Goal: Task Accomplishment & Management: Manage account settings

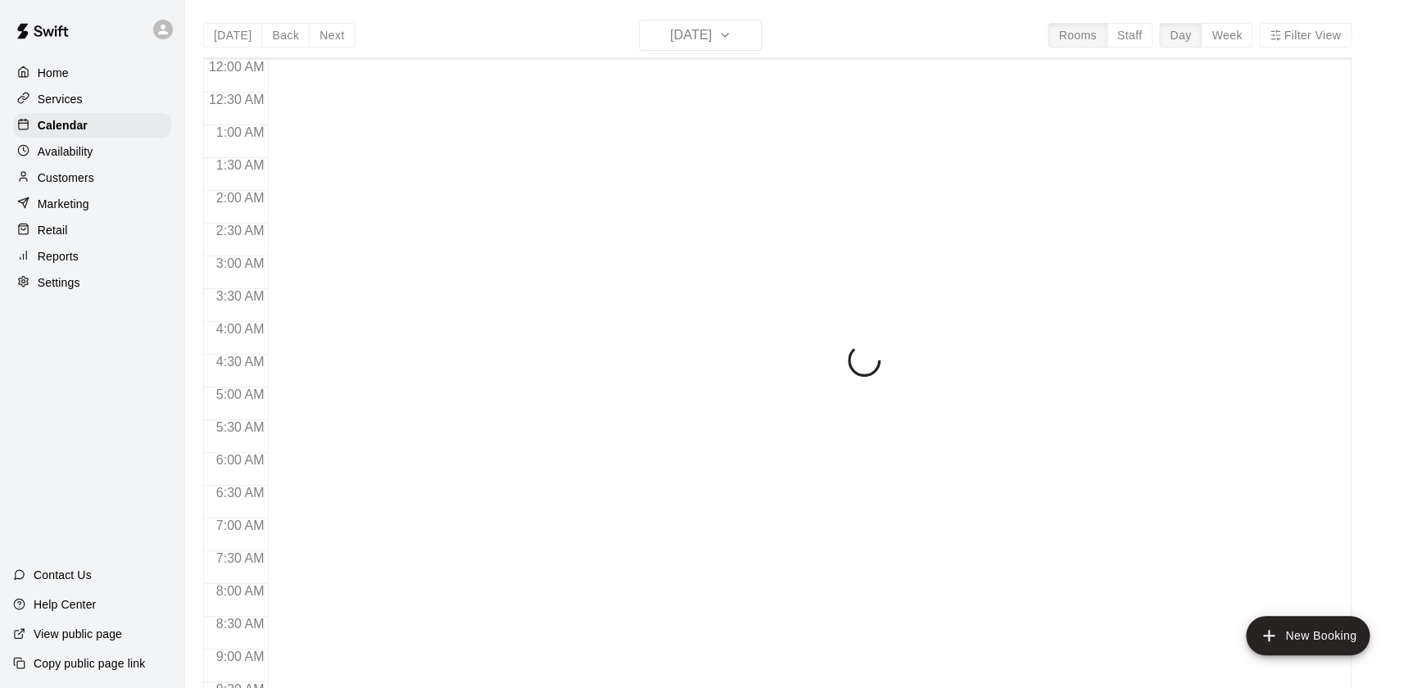
scroll to position [824, 0]
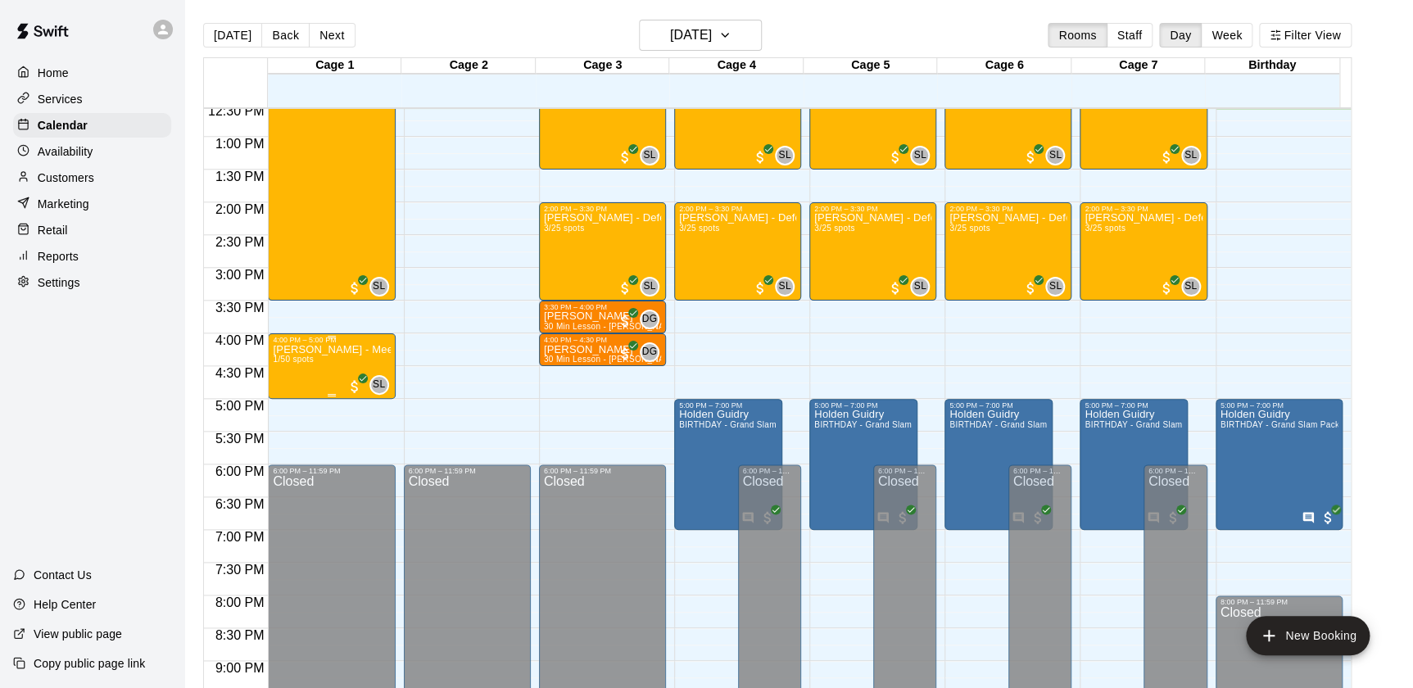
click at [333, 371] on div "[PERSON_NAME] - Meet & Greet Only 1/50 spots" at bounding box center [331, 688] width 117 height 688
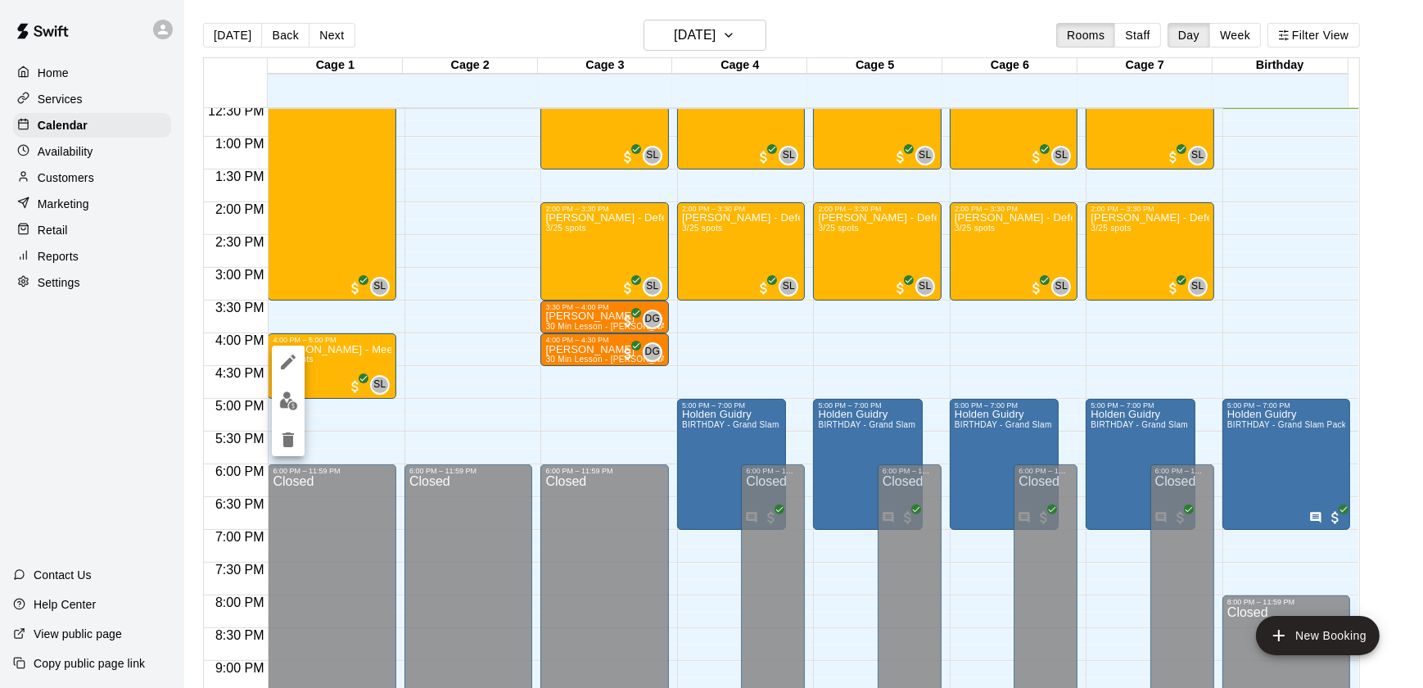
click at [278, 392] on button "edit" at bounding box center [288, 401] width 33 height 32
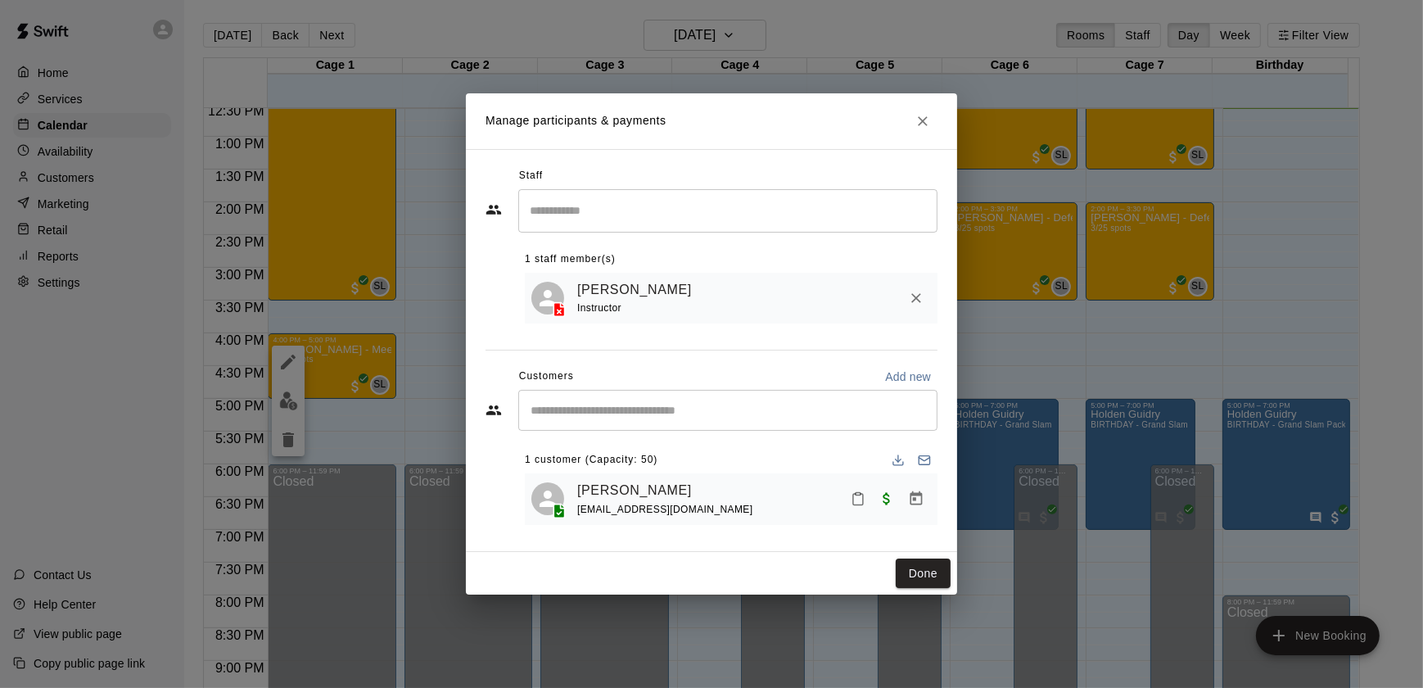
click at [728, 497] on div "[PERSON_NAME] [EMAIL_ADDRESS][DOMAIN_NAME]" at bounding box center [754, 499] width 354 height 38
click at [540, 482] on div "[PERSON_NAME] [EMAIL_ADDRESS][DOMAIN_NAME]" at bounding box center [731, 499] width 400 height 38
click at [548, 510] on span at bounding box center [559, 511] width 26 height 16
click at [561, 506] on polyline at bounding box center [563, 506] width 4 height 4
click at [1224, 430] on div "Manage participants & payments Staff ​ 1 staff member(s) [PERSON_NAME] Instruct…" at bounding box center [711, 344] width 1423 height 688
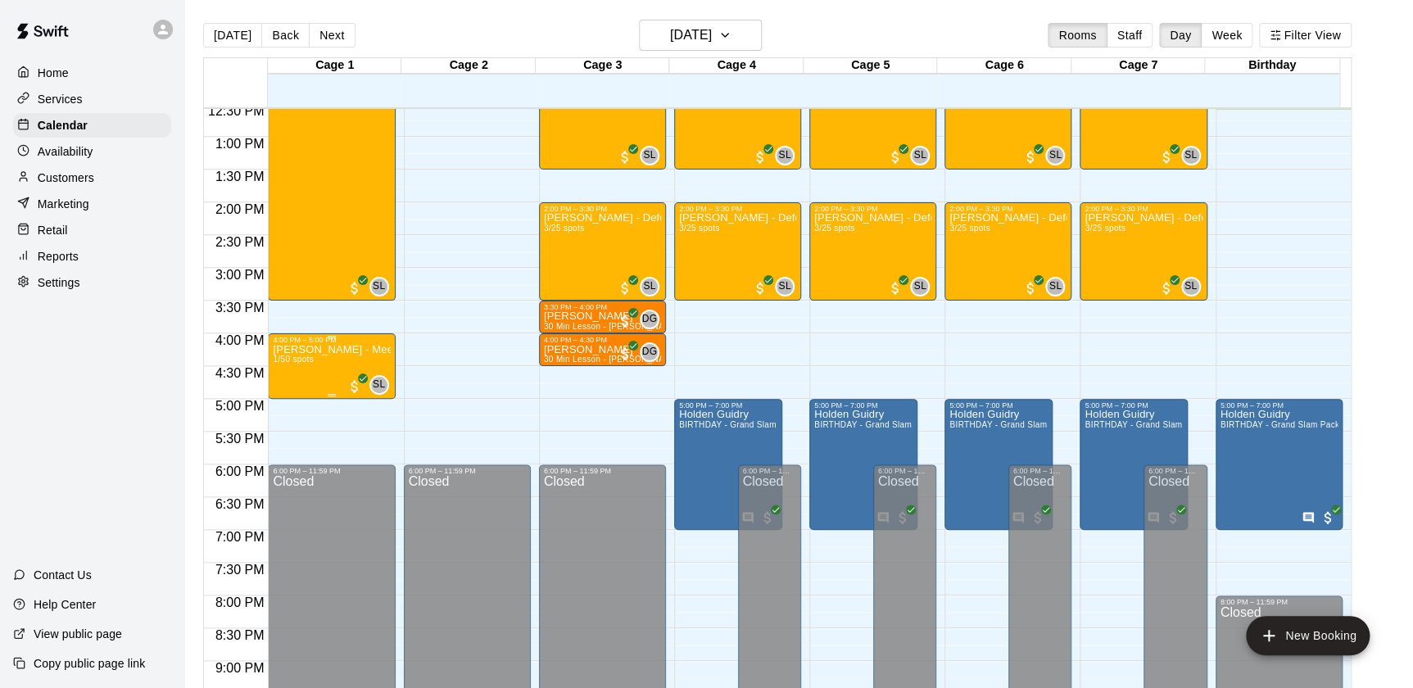
click at [376, 367] on div "[PERSON_NAME] - Meet & Greet Only 1/50 spots" at bounding box center [331, 688] width 117 height 688
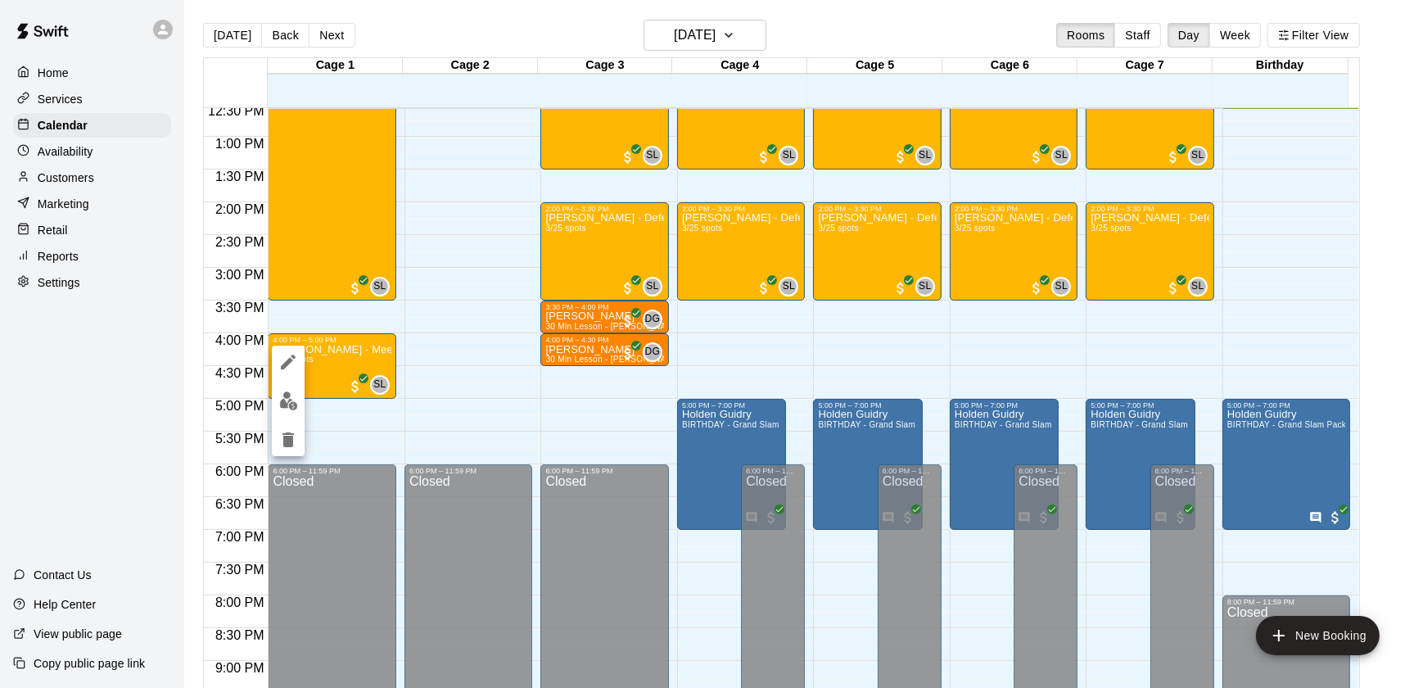
click at [294, 400] on img "edit" at bounding box center [288, 400] width 19 height 19
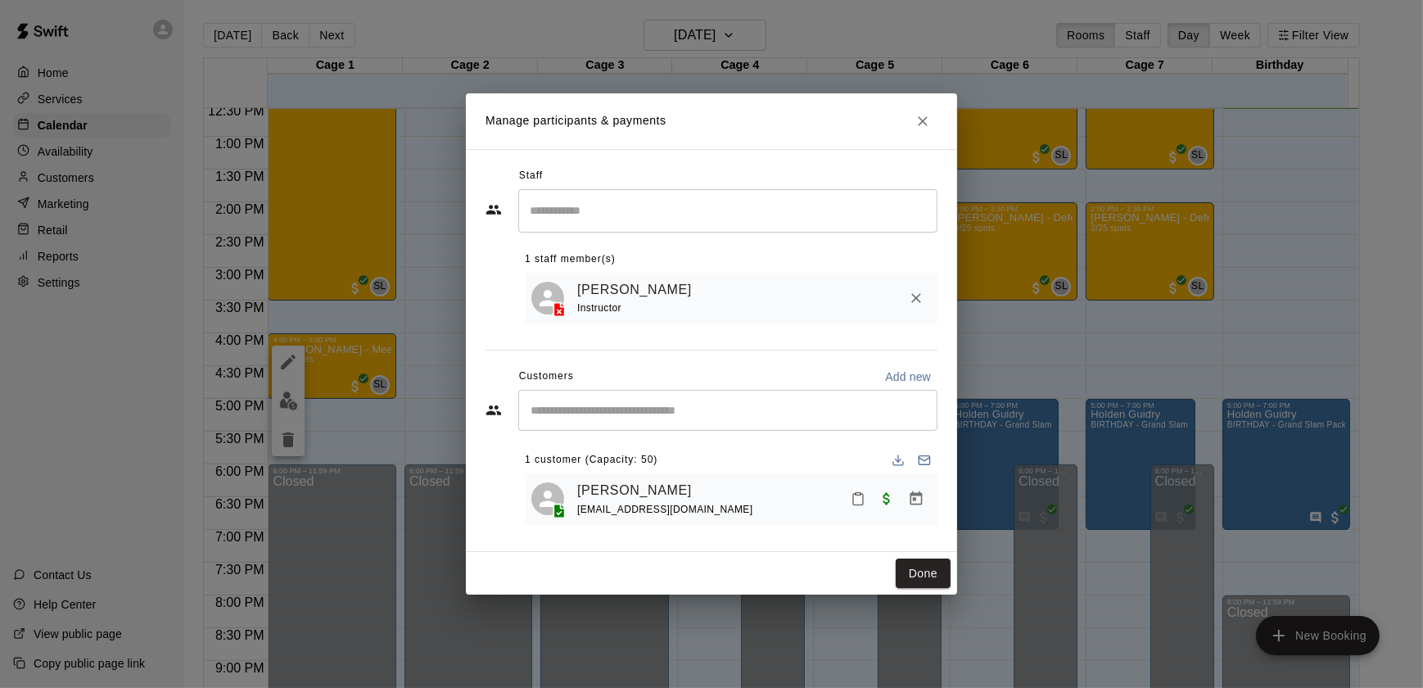
click at [1032, 341] on div "Manage participants & payments Staff ​ 1 staff member(s) [PERSON_NAME] Instruct…" at bounding box center [711, 344] width 1423 height 688
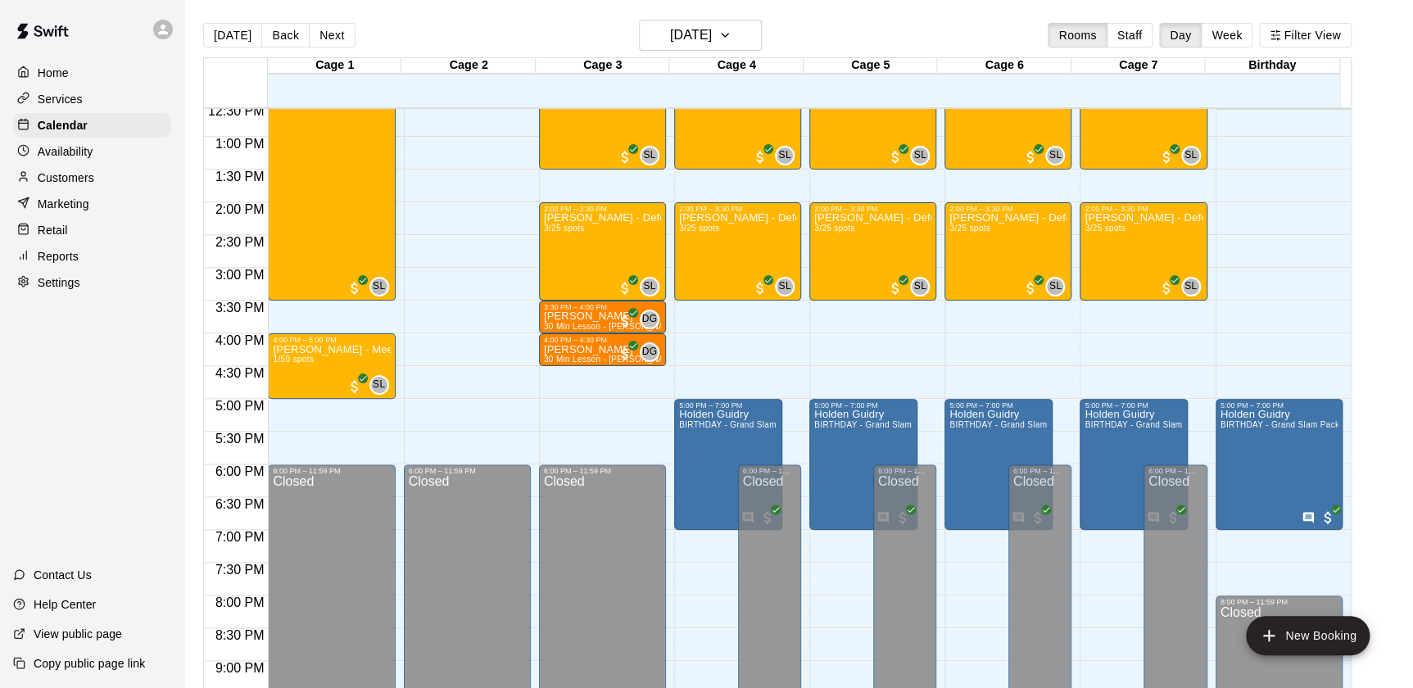
click at [46, 183] on p "Customers" at bounding box center [66, 178] width 57 height 16
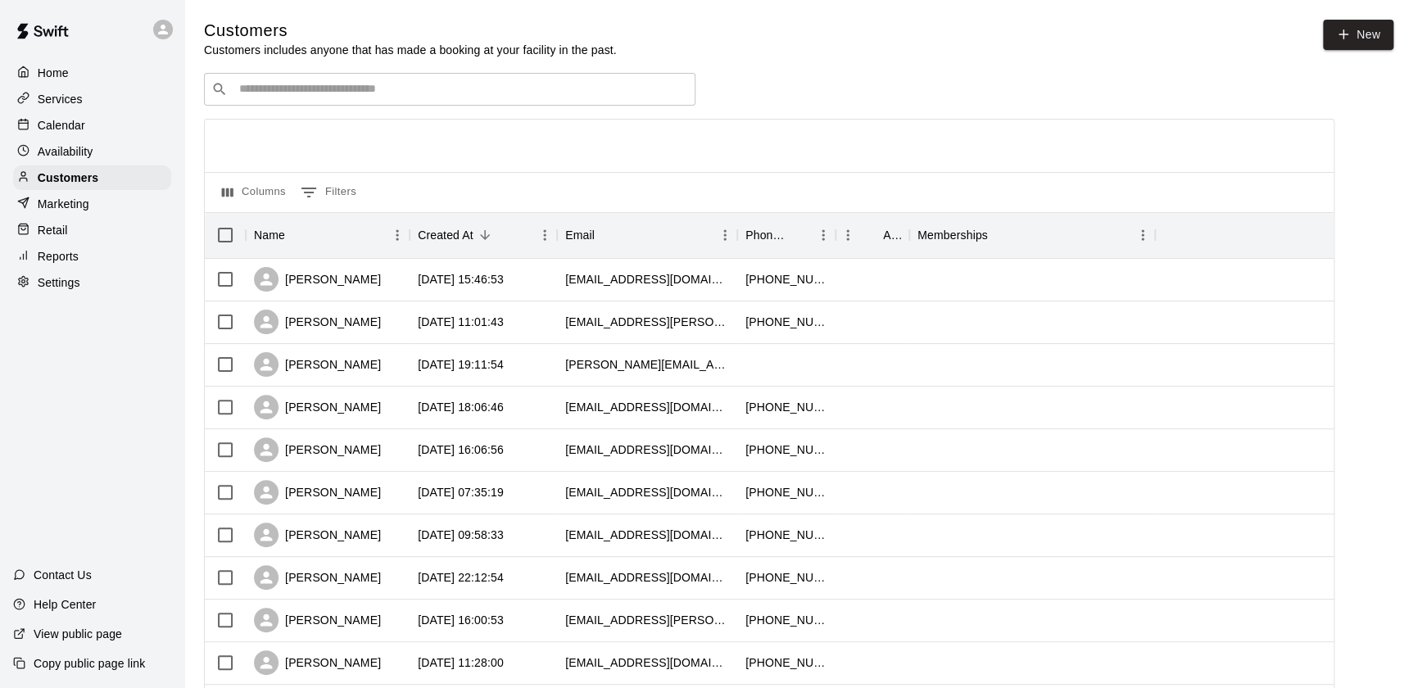
click at [559, 103] on div "​ ​" at bounding box center [449, 89] width 491 height 33
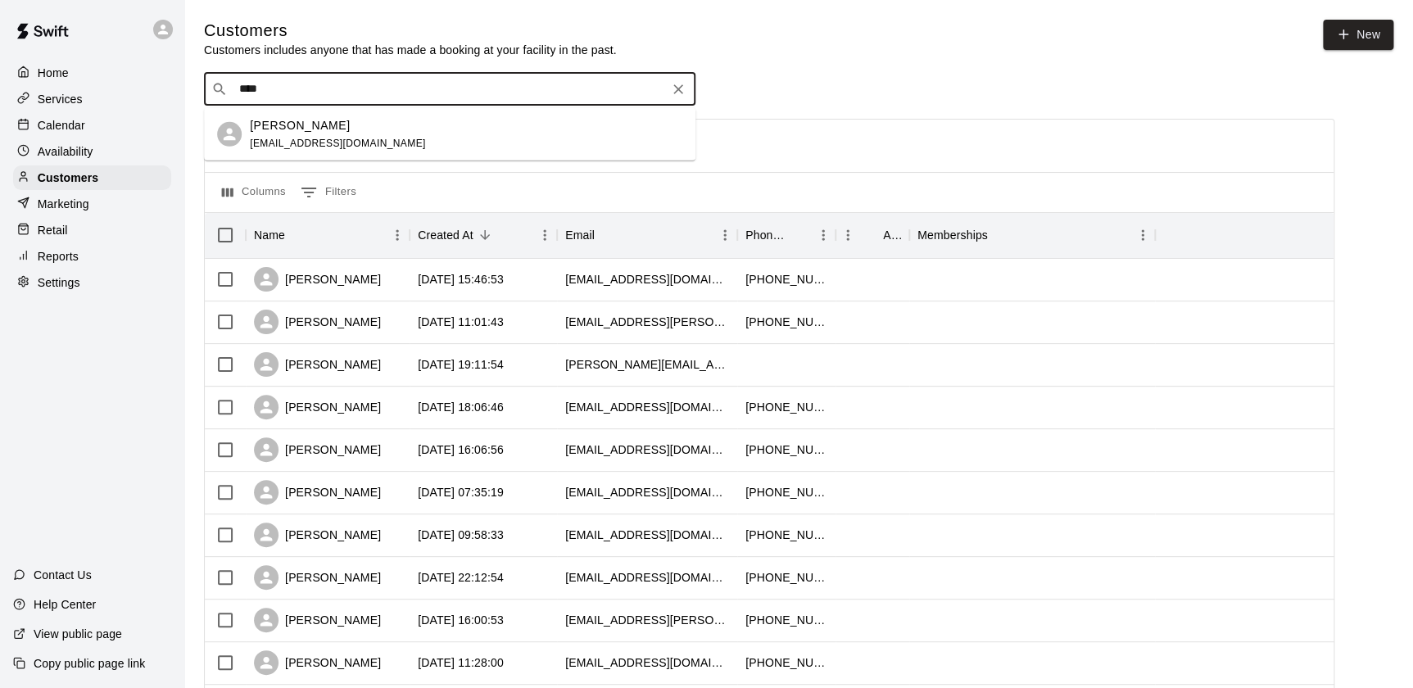
type input "*****"
click at [536, 143] on div "[PERSON_NAME] [EMAIL_ADDRESS][DOMAIN_NAME]" at bounding box center [466, 133] width 432 height 35
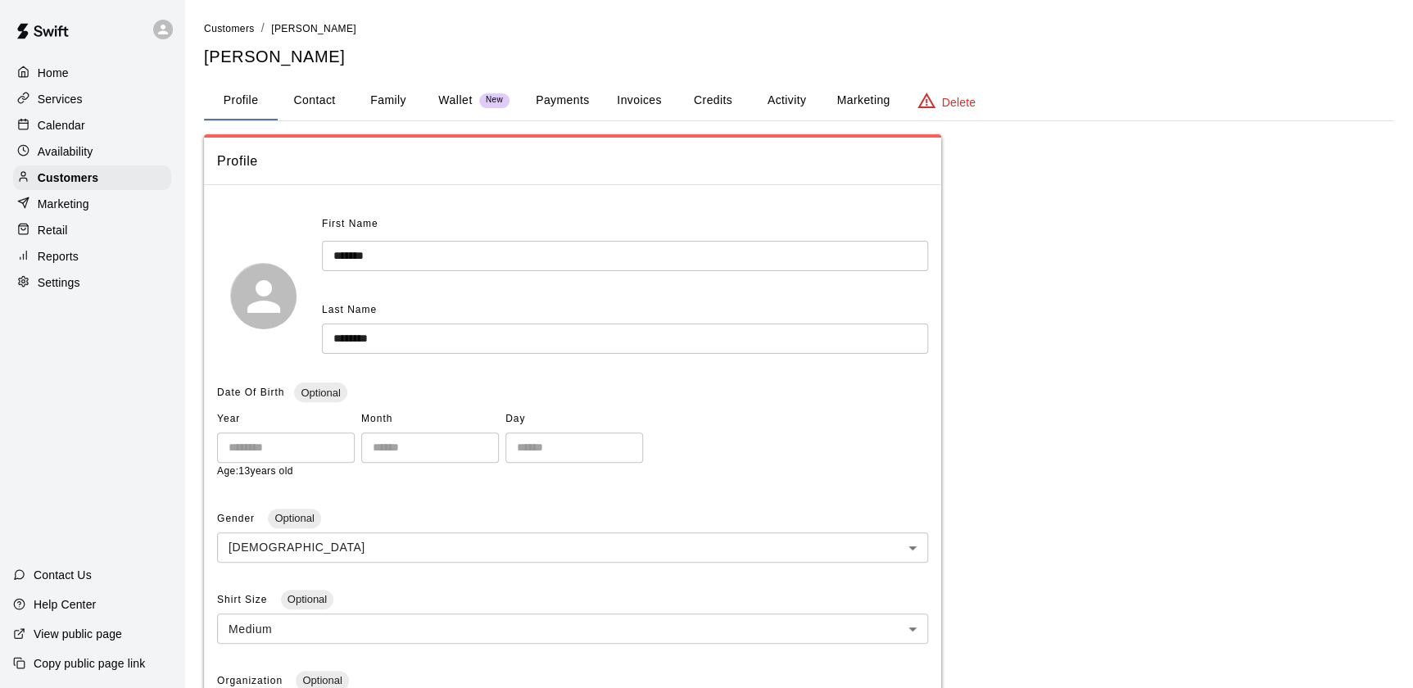
click at [582, 91] on button "Payments" at bounding box center [561, 100] width 79 height 39
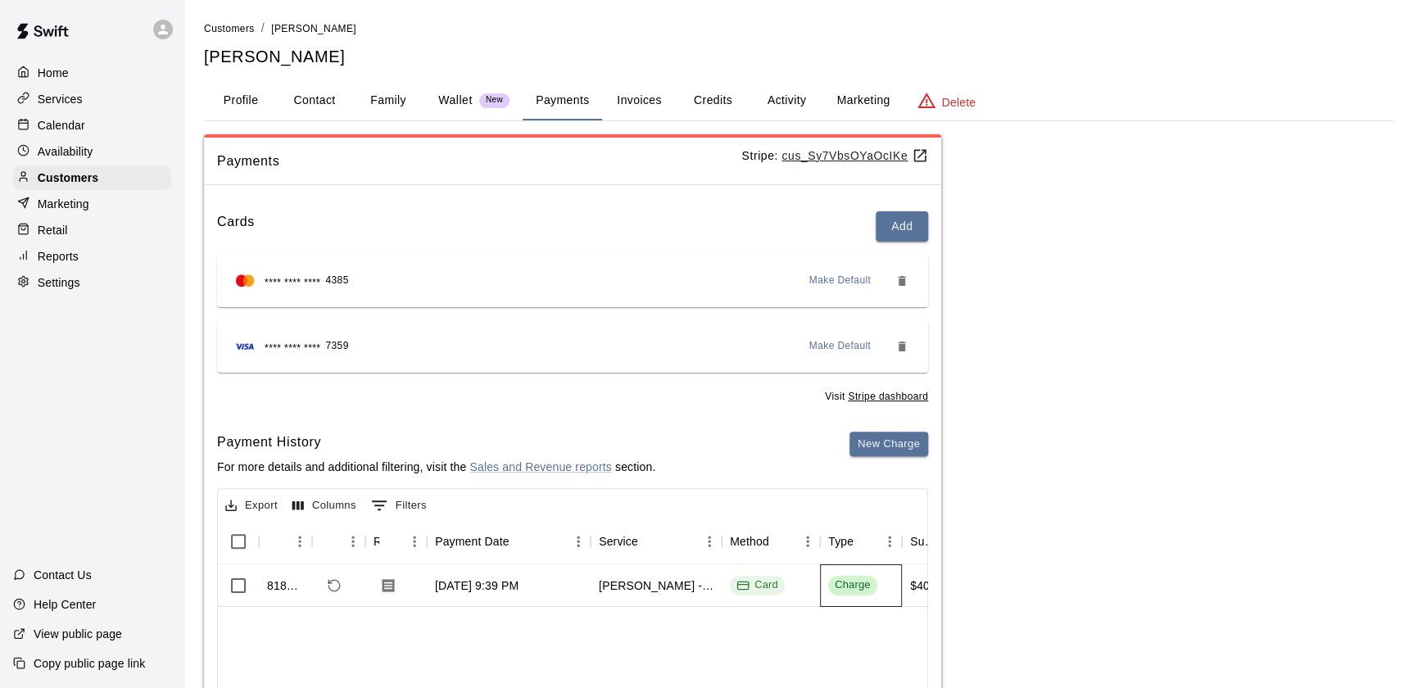
click at [840, 583] on div "Charge" at bounding box center [852, 585] width 36 height 16
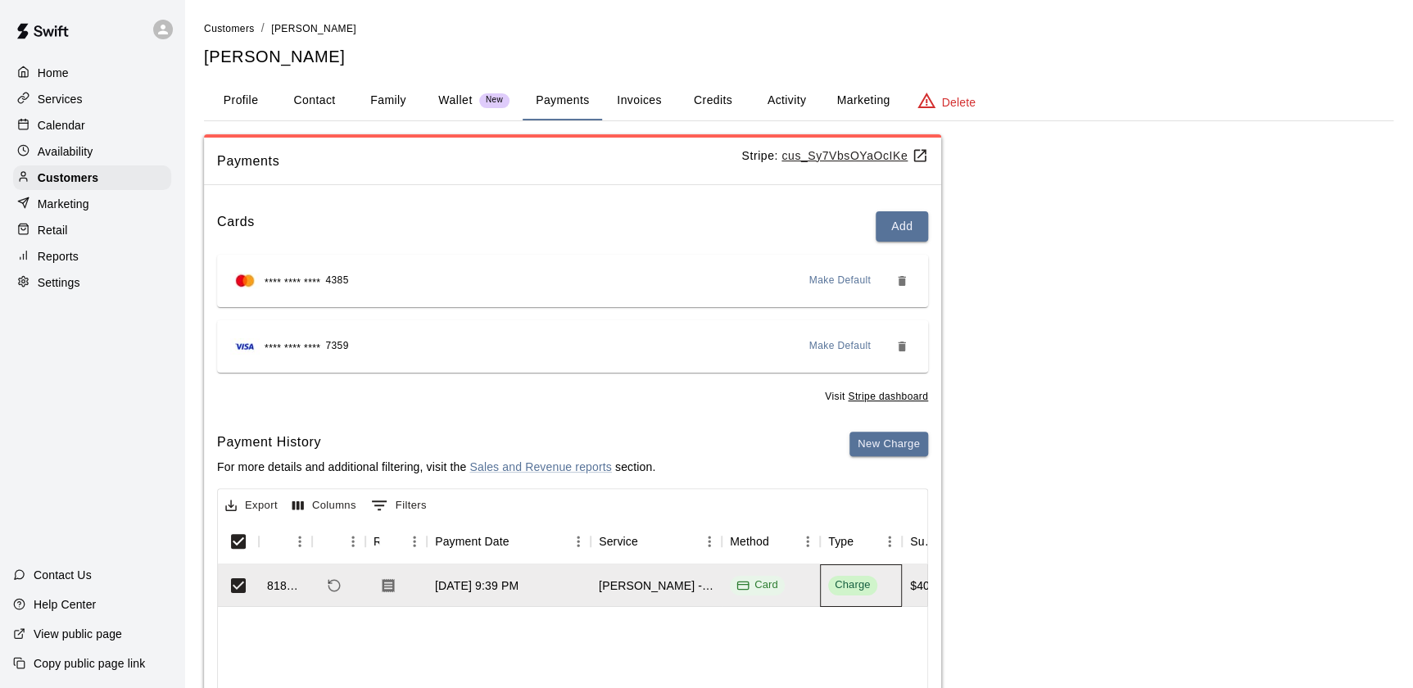
click at [857, 577] on div "Charge" at bounding box center [852, 585] width 36 height 16
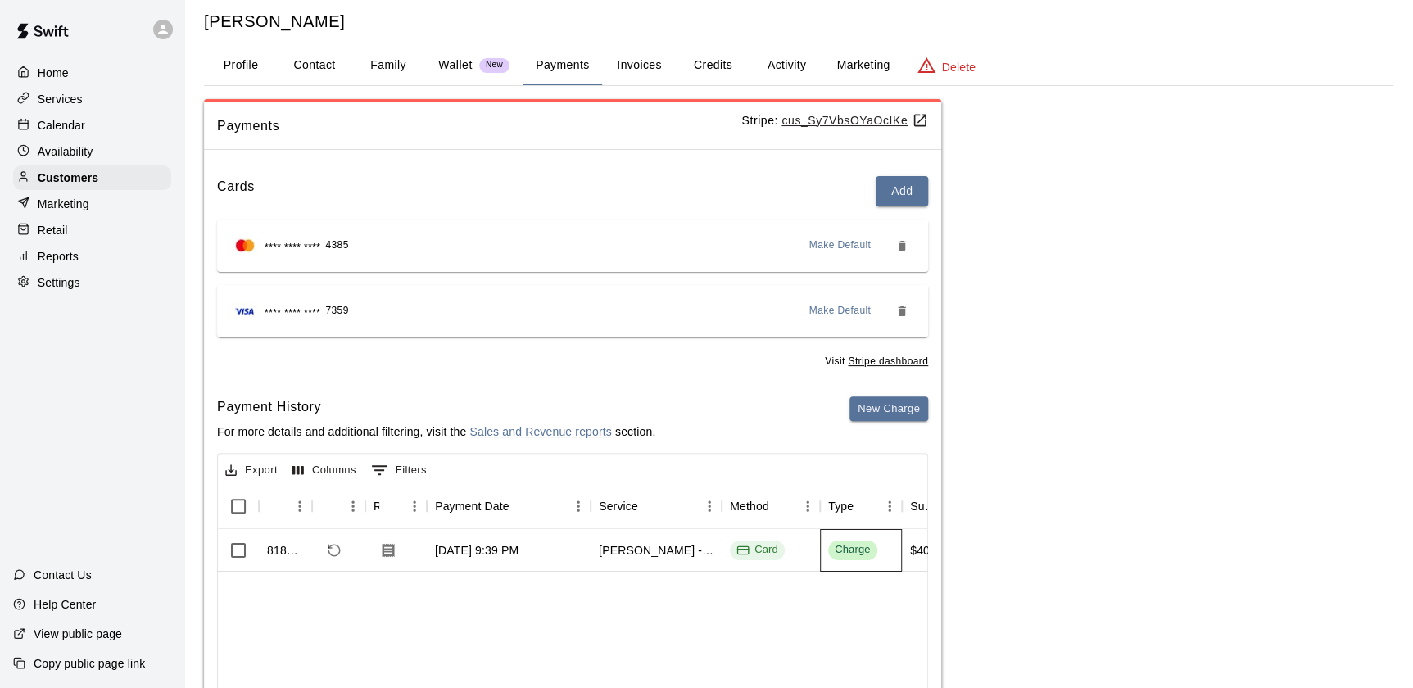
scroll to position [204, 0]
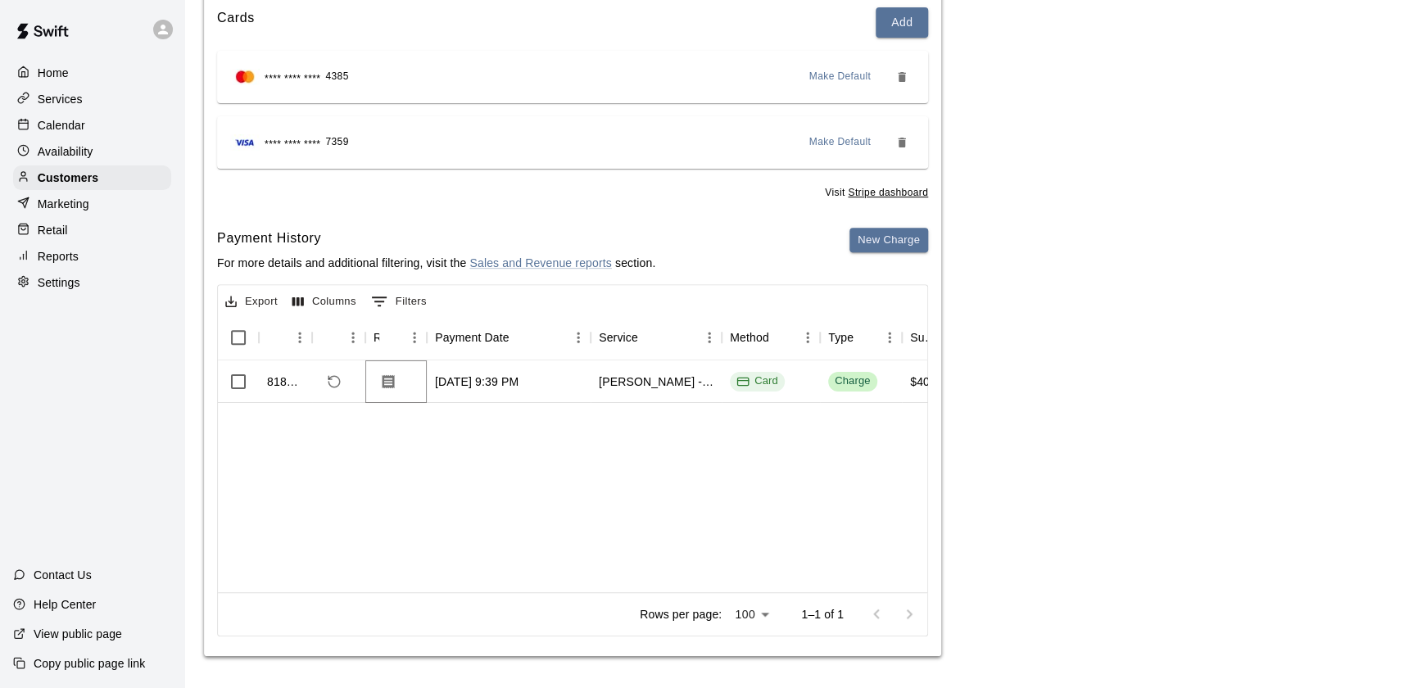
click at [384, 391] on button "Download Receipt" at bounding box center [387, 381] width 29 height 29
click at [388, 378] on icon "Download Receipt" at bounding box center [388, 381] width 16 height 16
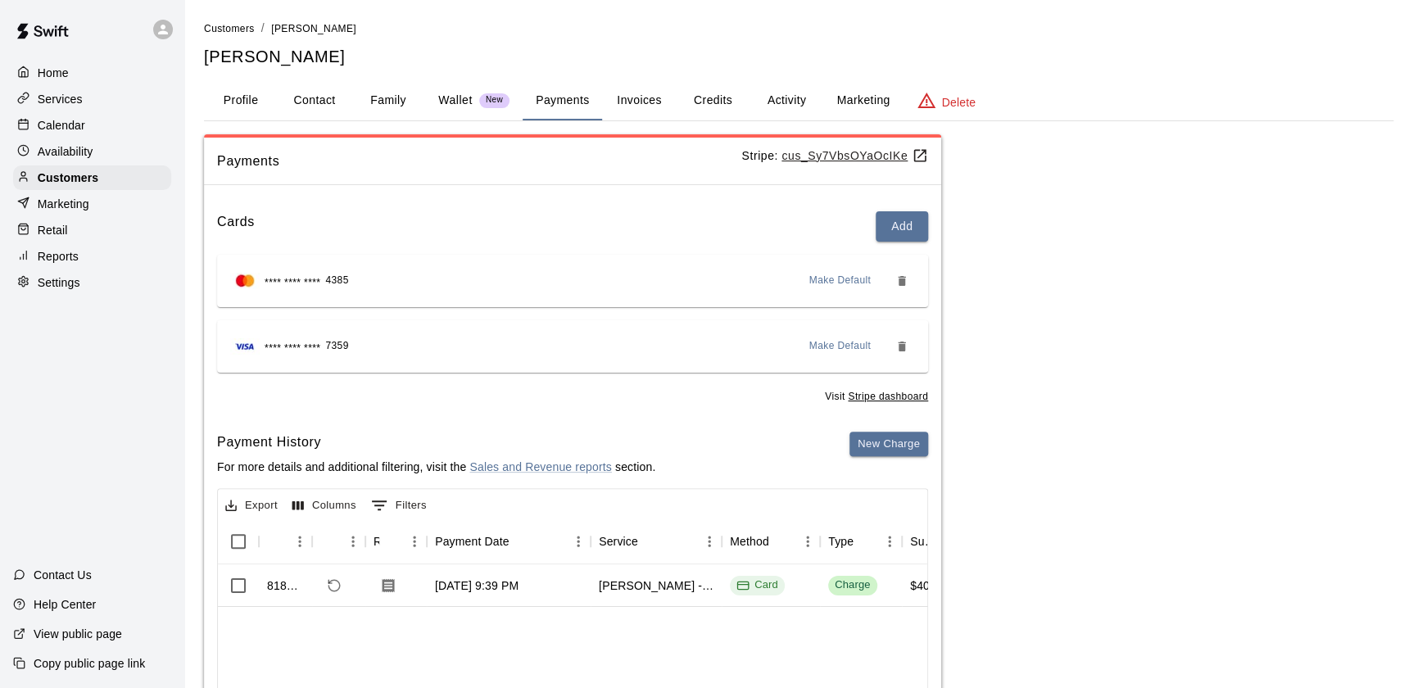
click at [394, 103] on button "Family" at bounding box center [388, 100] width 74 height 39
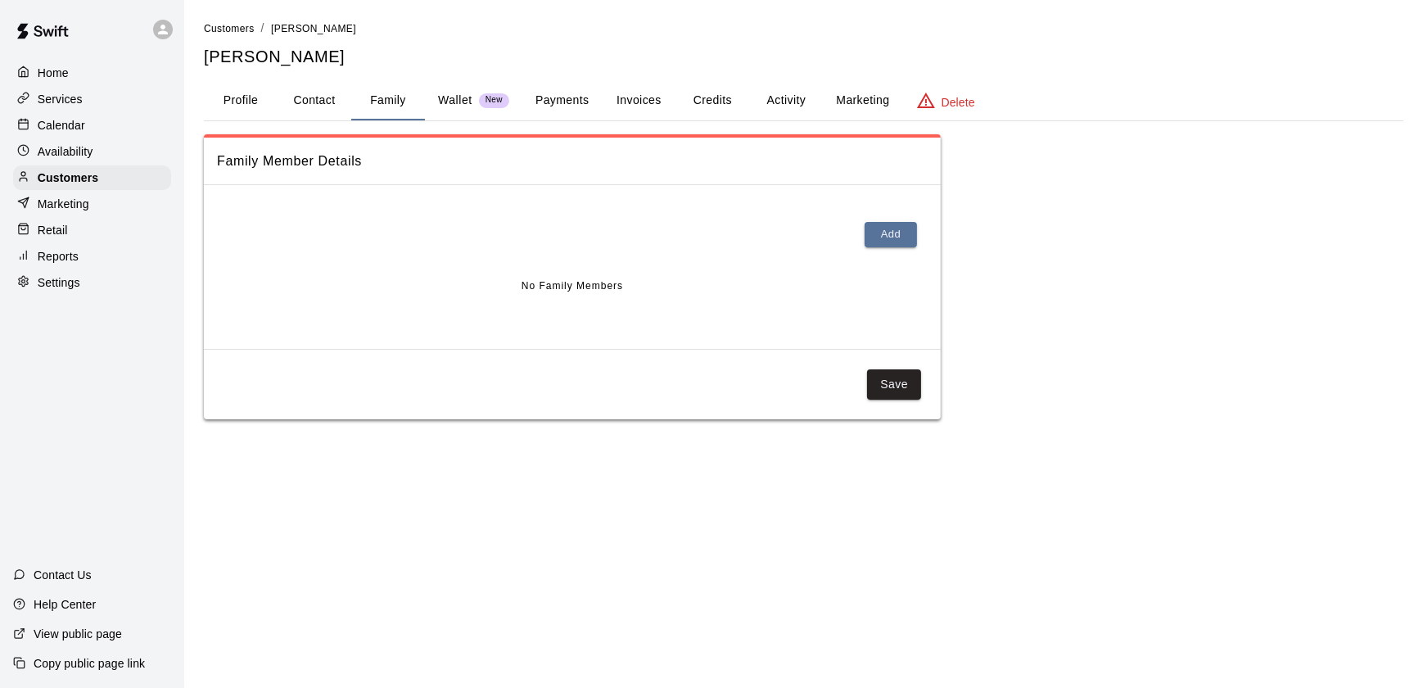
click at [225, 115] on button "Profile" at bounding box center [241, 100] width 74 height 39
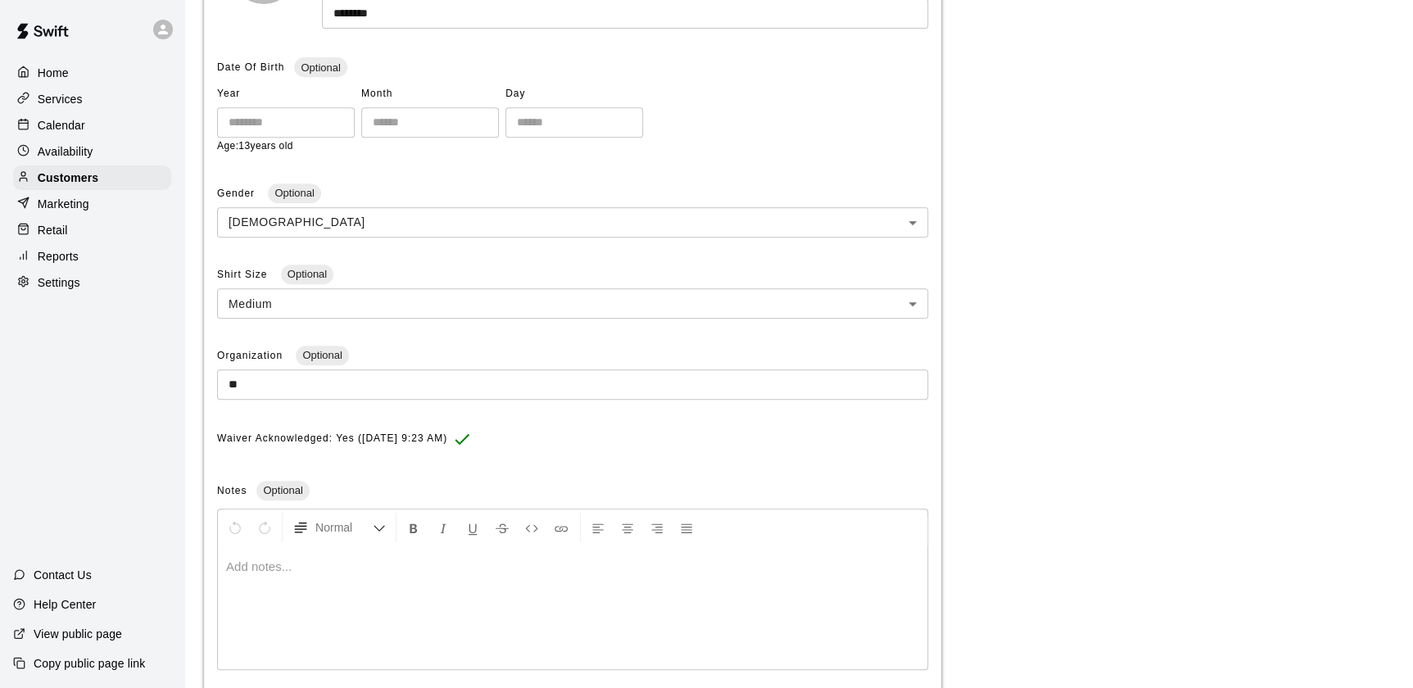
scroll to position [328, 0]
click at [893, 292] on body "Home Services Calendar Availability Customers Marketing Retail Reports Settings…" at bounding box center [706, 225] width 1413 height 1107
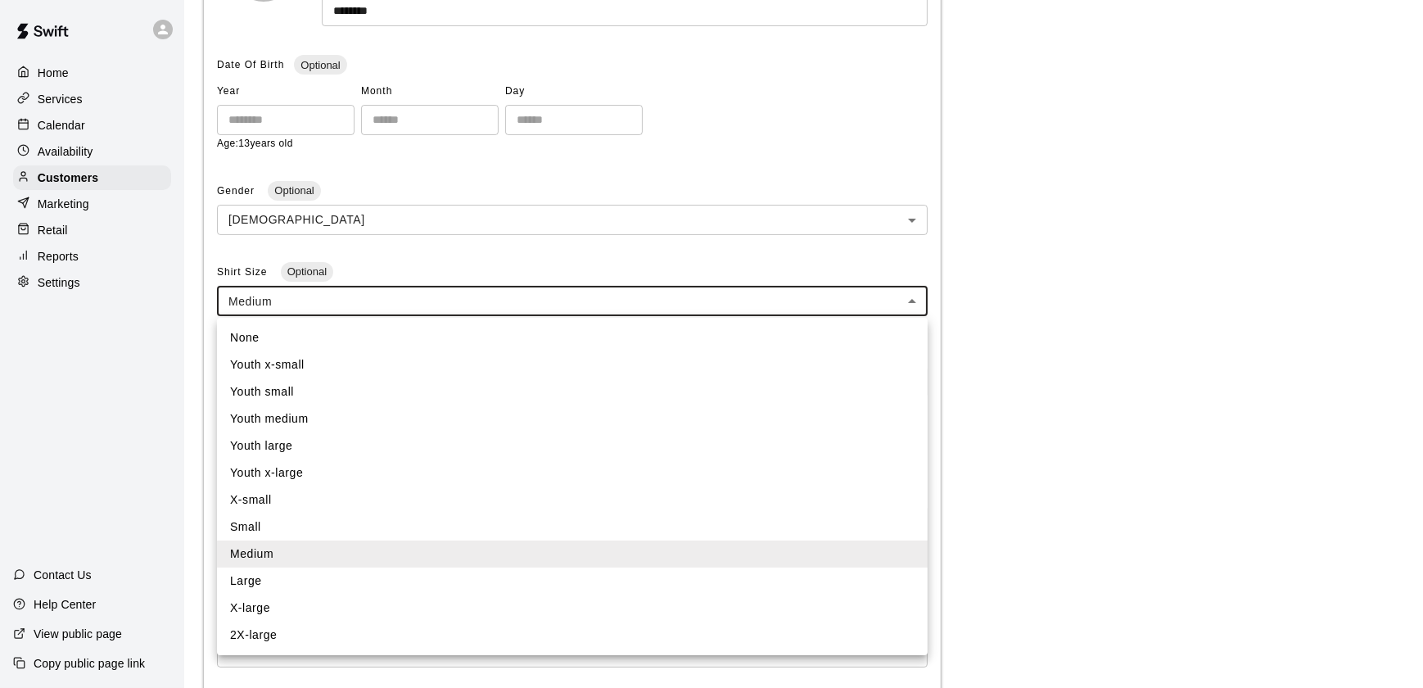
click at [1152, 366] on div at bounding box center [711, 344] width 1423 height 688
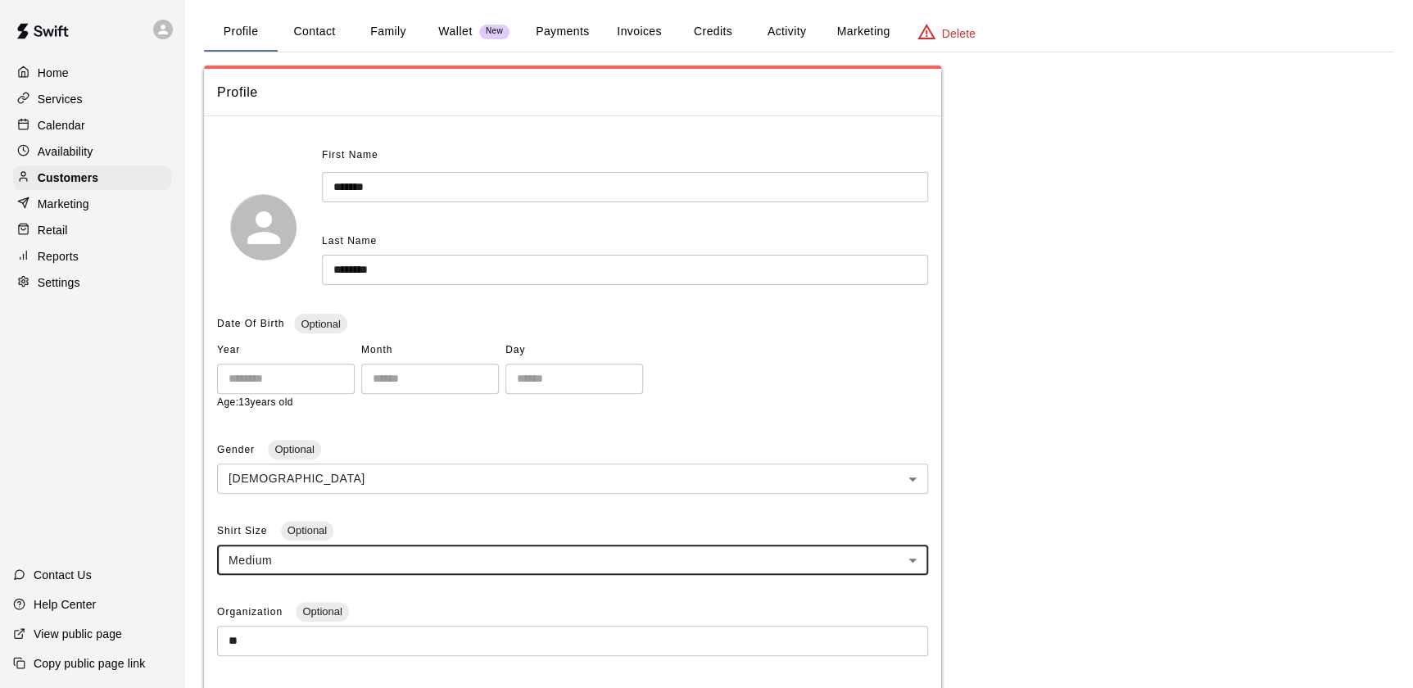
scroll to position [0, 0]
